Goal: Feedback & Contribution: Submit feedback/report problem

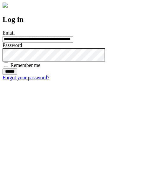
type input "**********"
click at [17, 75] on input "******" at bounding box center [10, 72] width 15 height 6
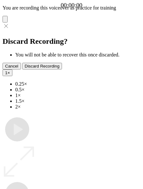
type input "**********"
